Goal: Information Seeking & Learning: Learn about a topic

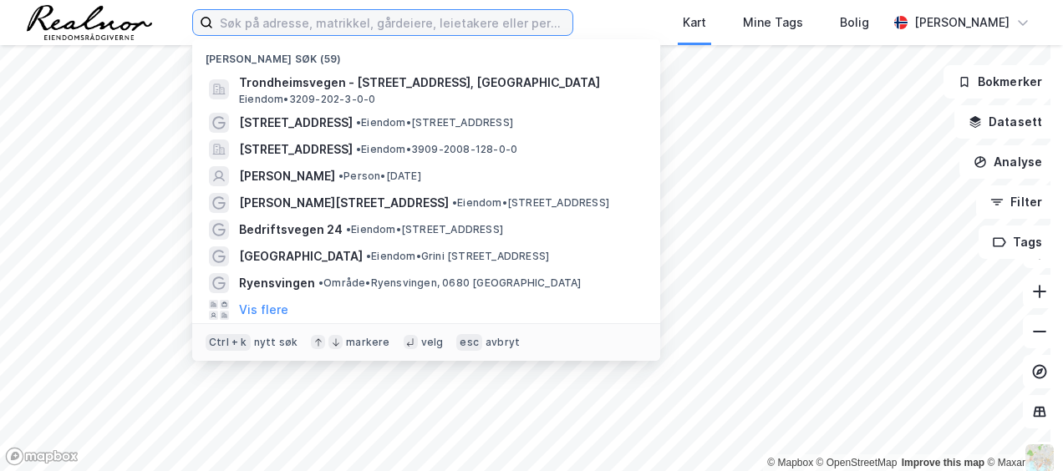
click at [256, 25] on input at bounding box center [392, 22] width 359 height 25
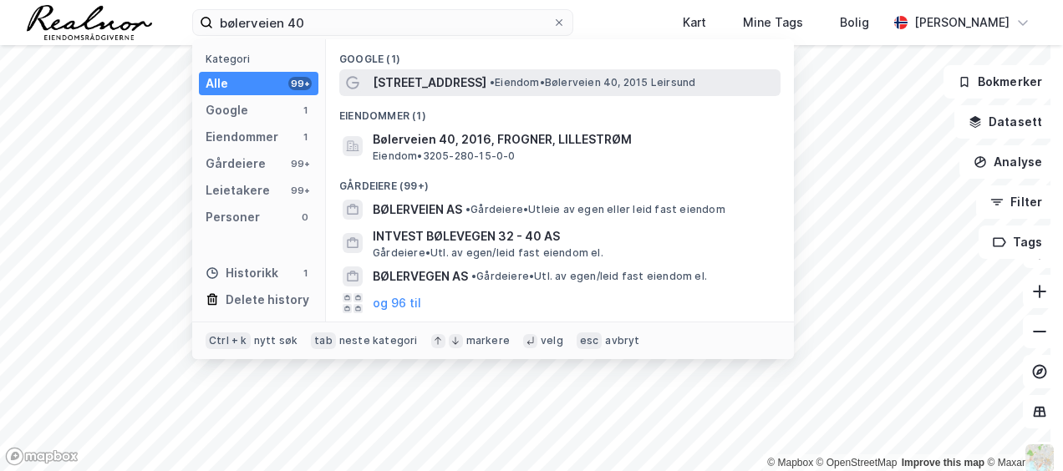
click at [438, 77] on span "[STREET_ADDRESS]" at bounding box center [430, 83] width 114 height 20
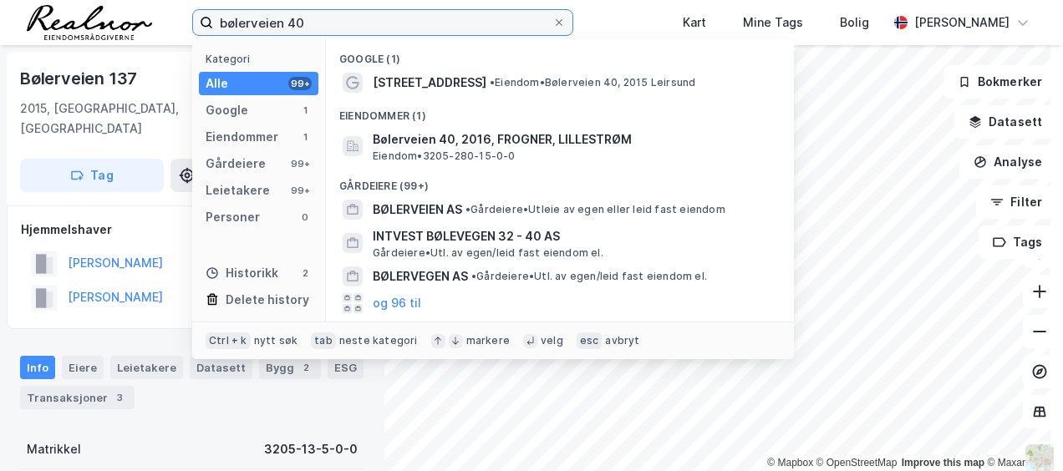
click at [281, 22] on input "bølerveien 40" at bounding box center [382, 22] width 339 height 25
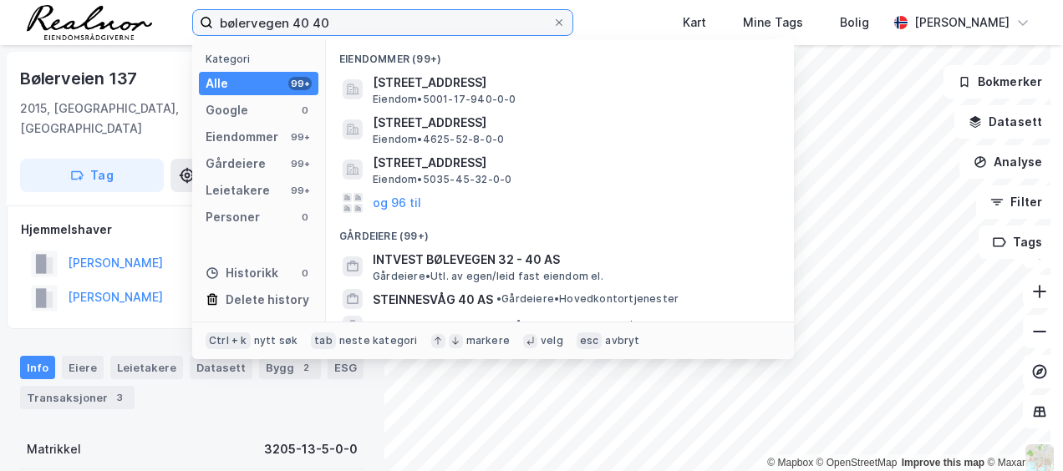
click at [364, 24] on input "bølervegen 40 40" at bounding box center [382, 22] width 339 height 25
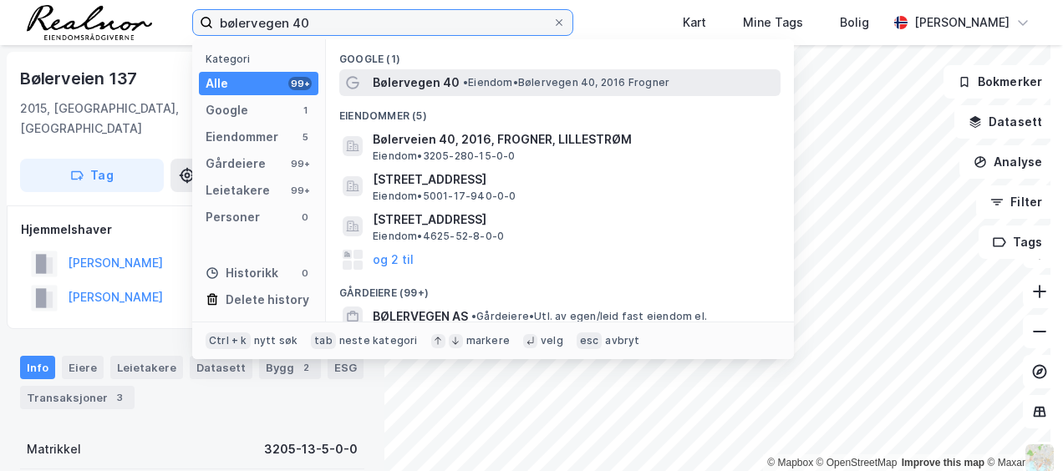
type input "bølervegen 40"
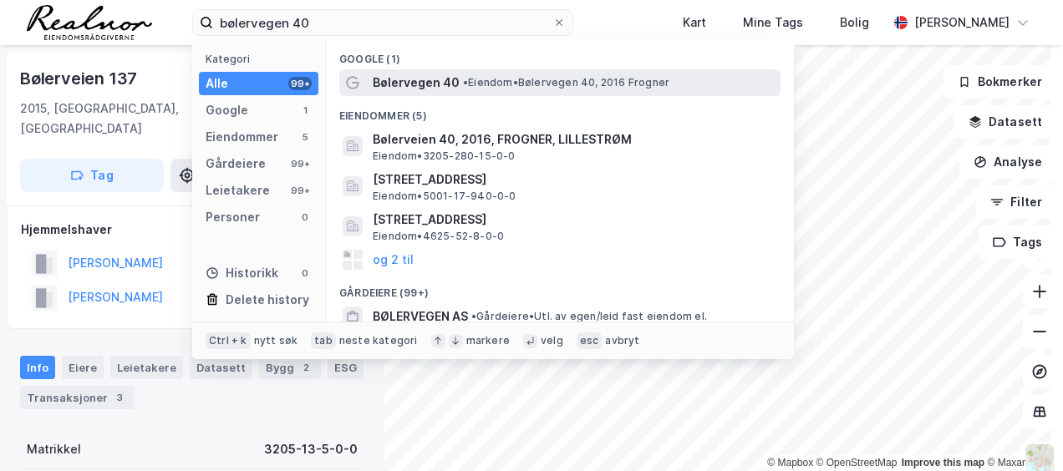
click at [475, 85] on span "• Eiendom • Bølervegen 40, 2016 Frogner" at bounding box center [566, 82] width 206 height 13
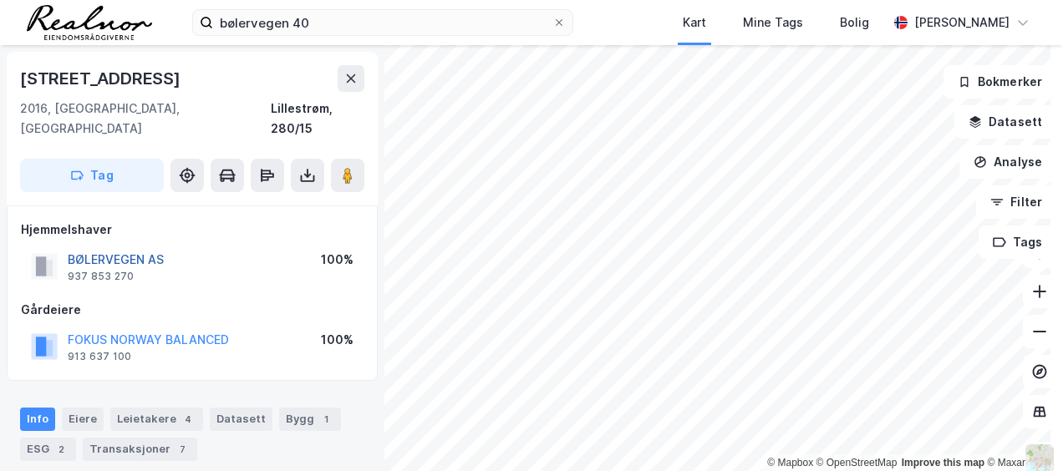
click at [0, 0] on button "BØLERVEGEN AS" at bounding box center [0, 0] width 0 height 0
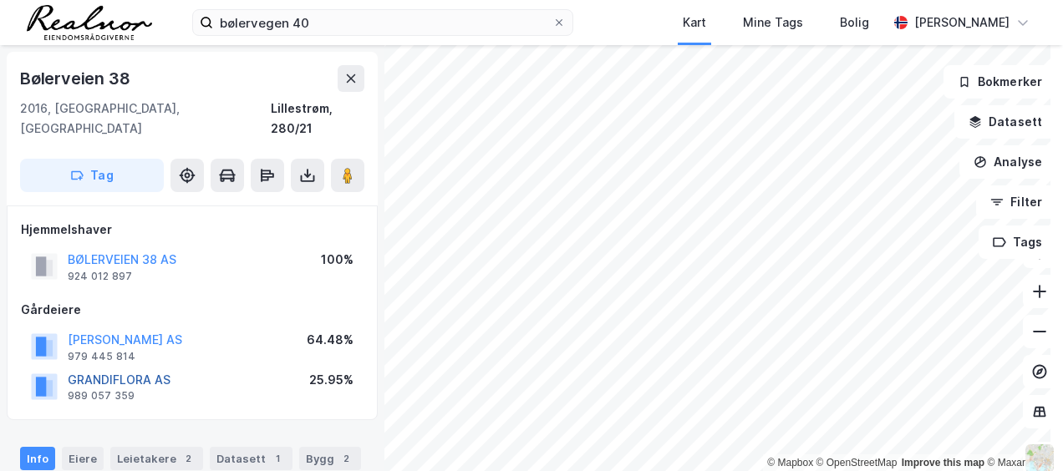
click at [0, 0] on button "GRANDIFLORA AS" at bounding box center [0, 0] width 0 height 0
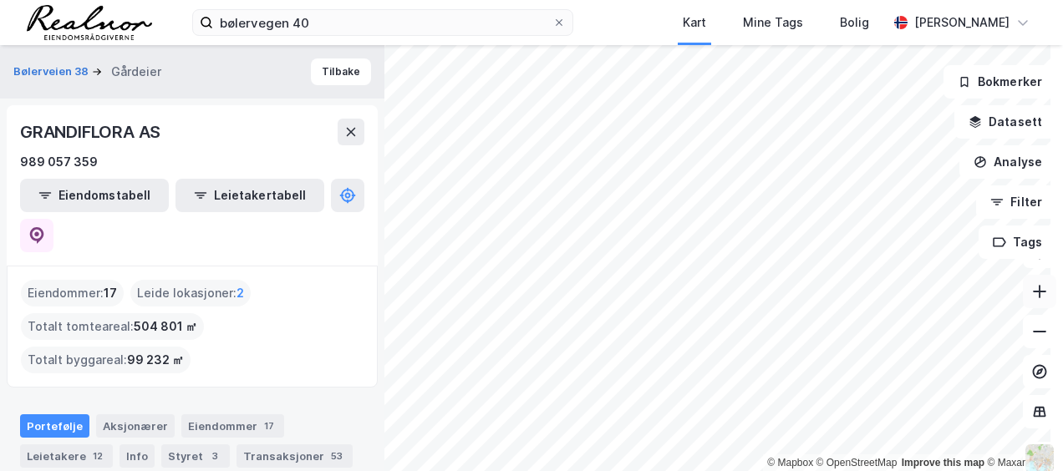
click at [1034, 296] on icon at bounding box center [1039, 291] width 17 height 17
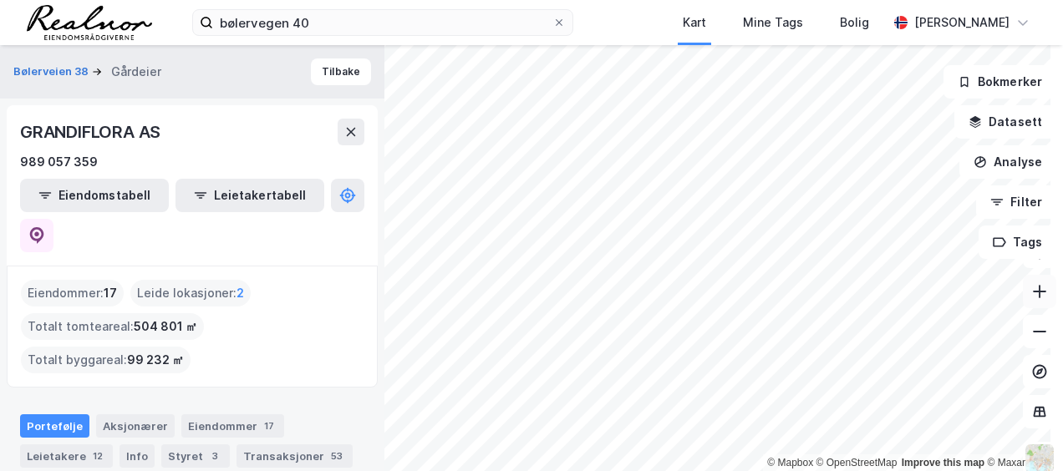
click at [1034, 296] on icon at bounding box center [1039, 291] width 17 height 17
click at [1031, 333] on icon at bounding box center [1039, 331] width 17 height 17
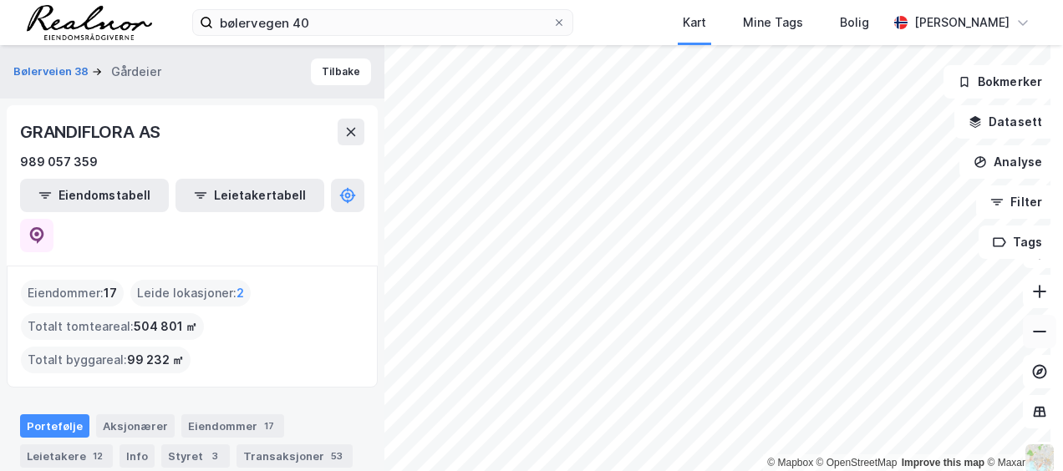
click at [1031, 333] on icon at bounding box center [1039, 331] width 17 height 17
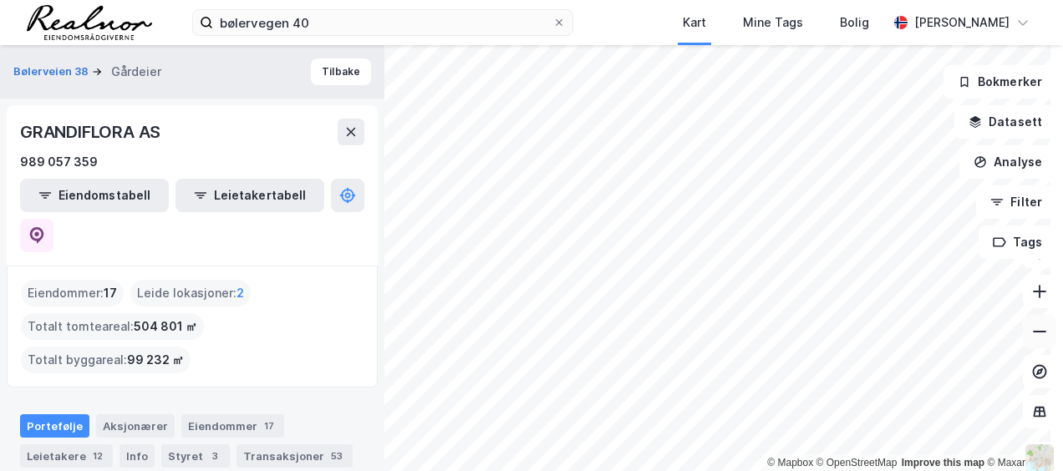
click at [1031, 333] on icon at bounding box center [1039, 331] width 17 height 17
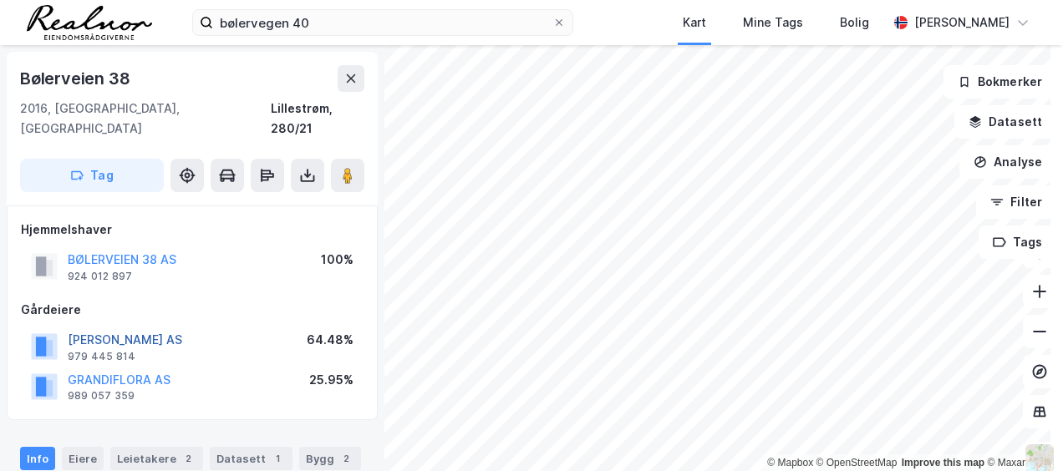
click at [0, 0] on button "[PERSON_NAME] AS" at bounding box center [0, 0] width 0 height 0
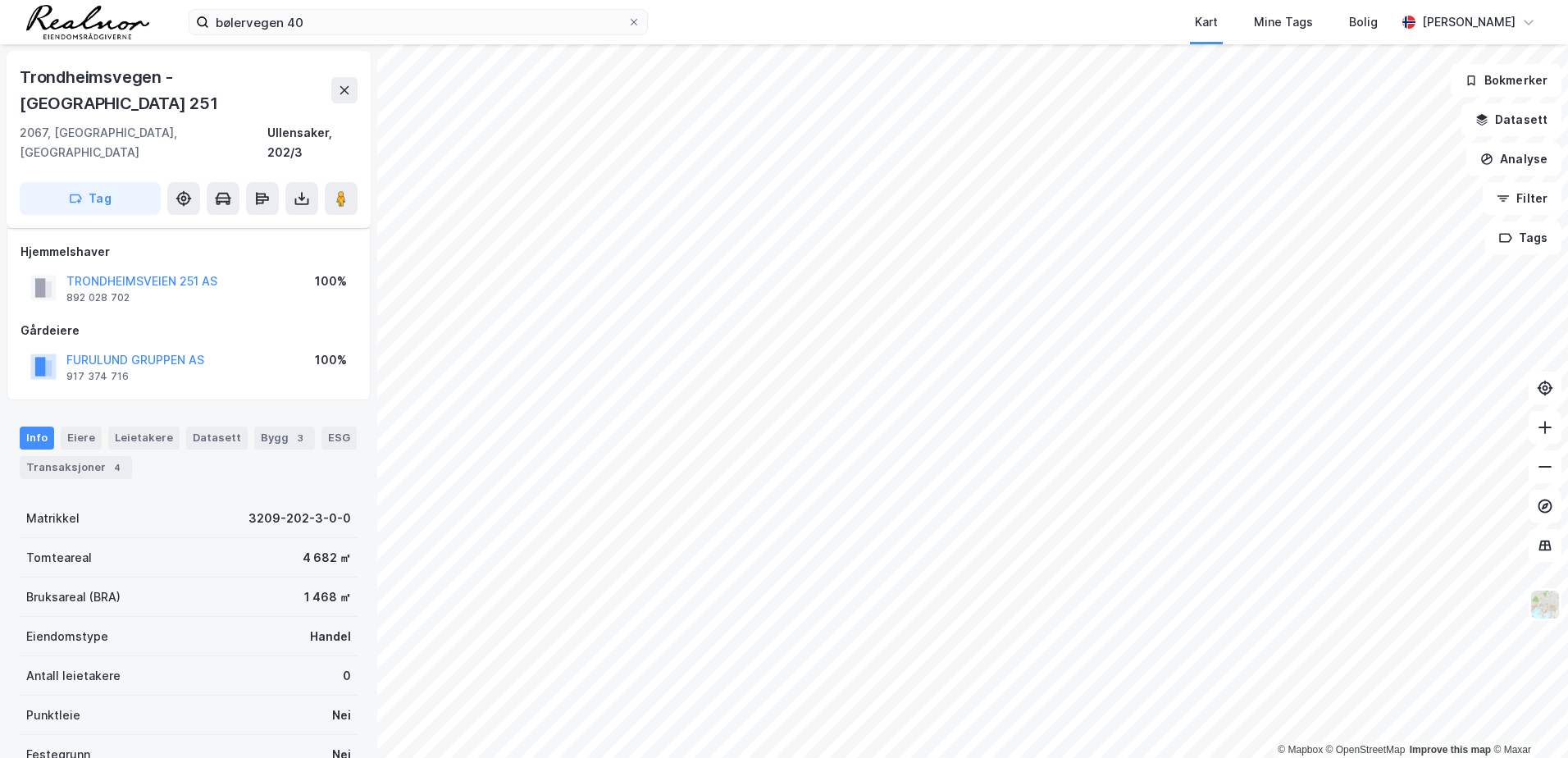
scroll to position [82, 0]
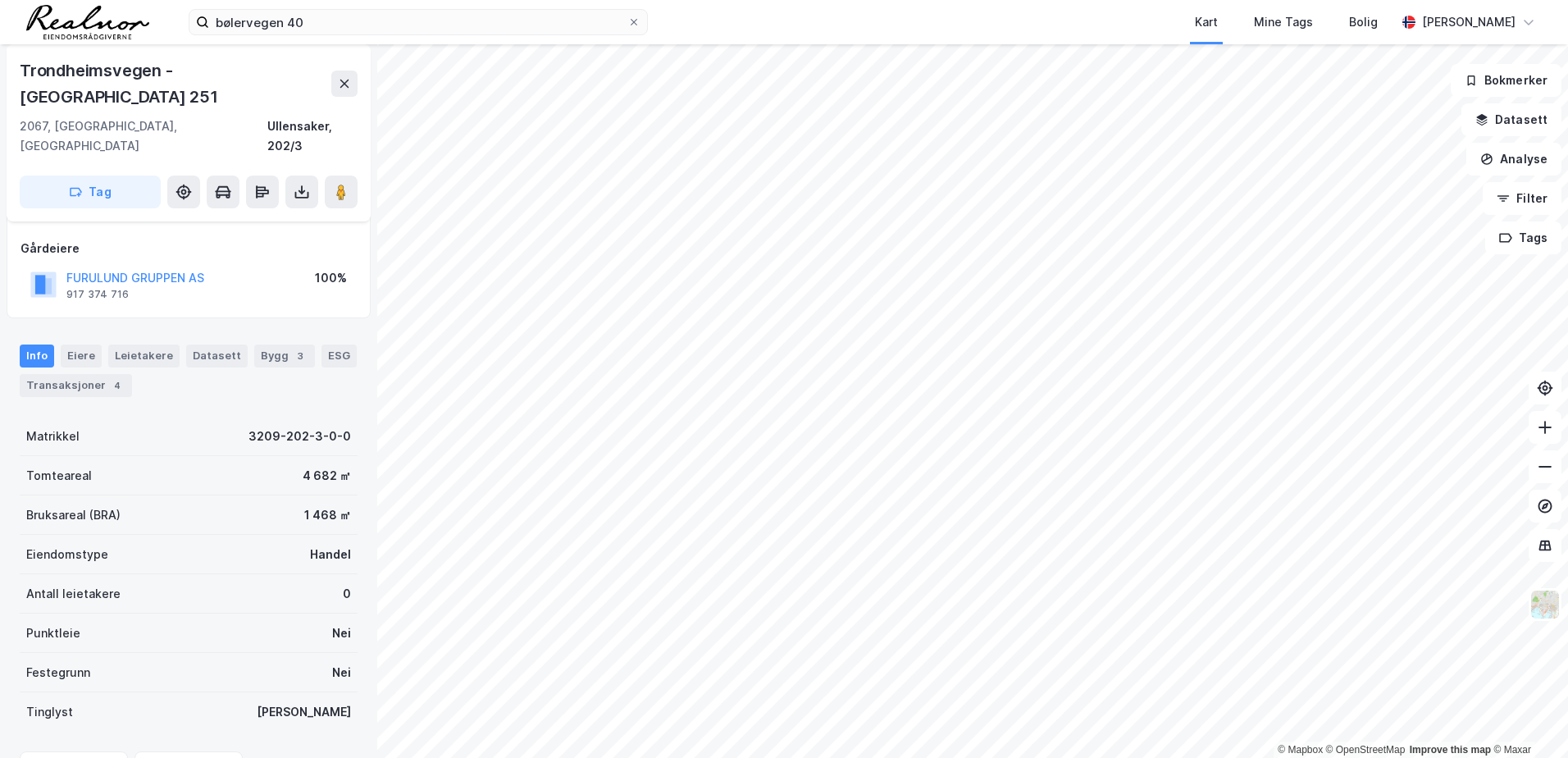
click at [224, 461] on div "Eiendomstype Handel" at bounding box center [188, 555] width 338 height 39
